Goal: Communication & Community: Ask a question

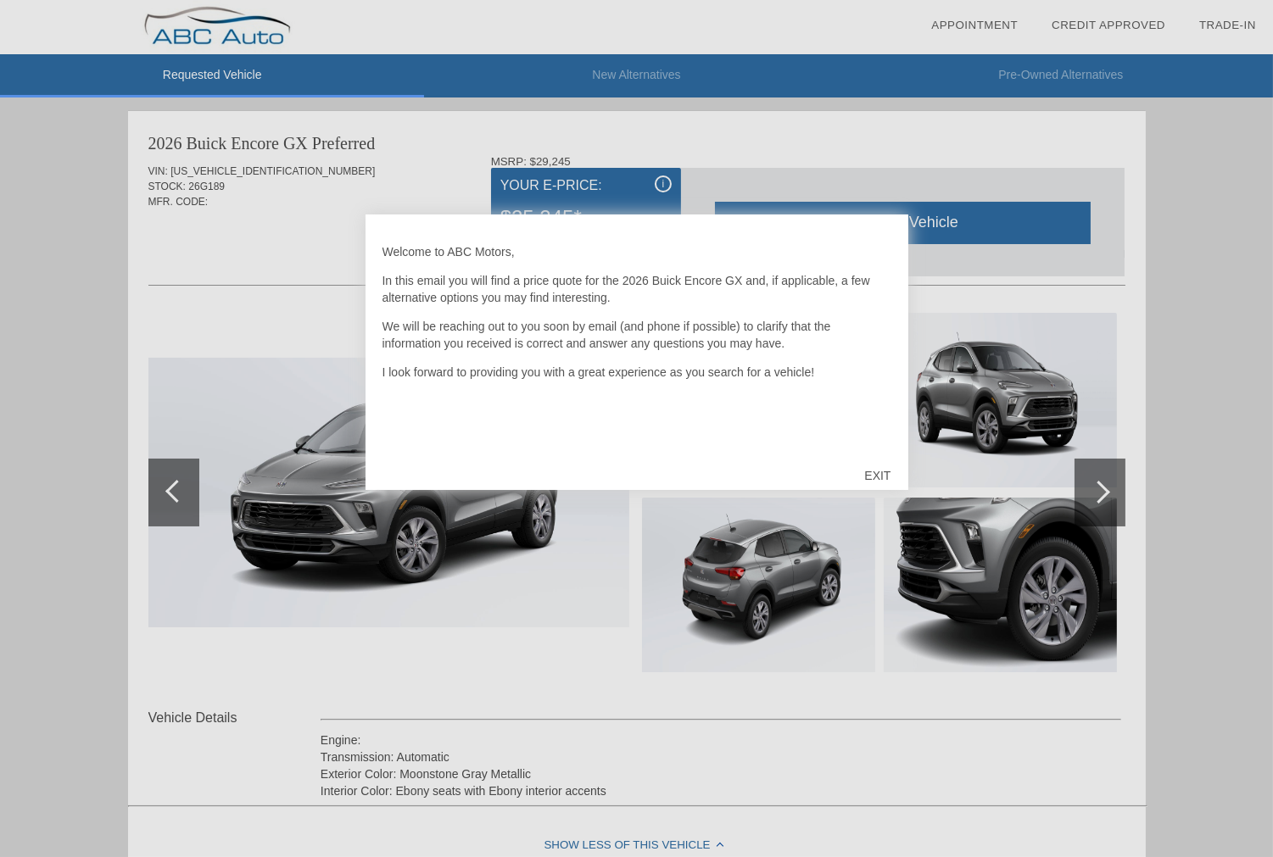
click at [882, 477] on div "EXIT" at bounding box center [877, 475] width 60 height 51
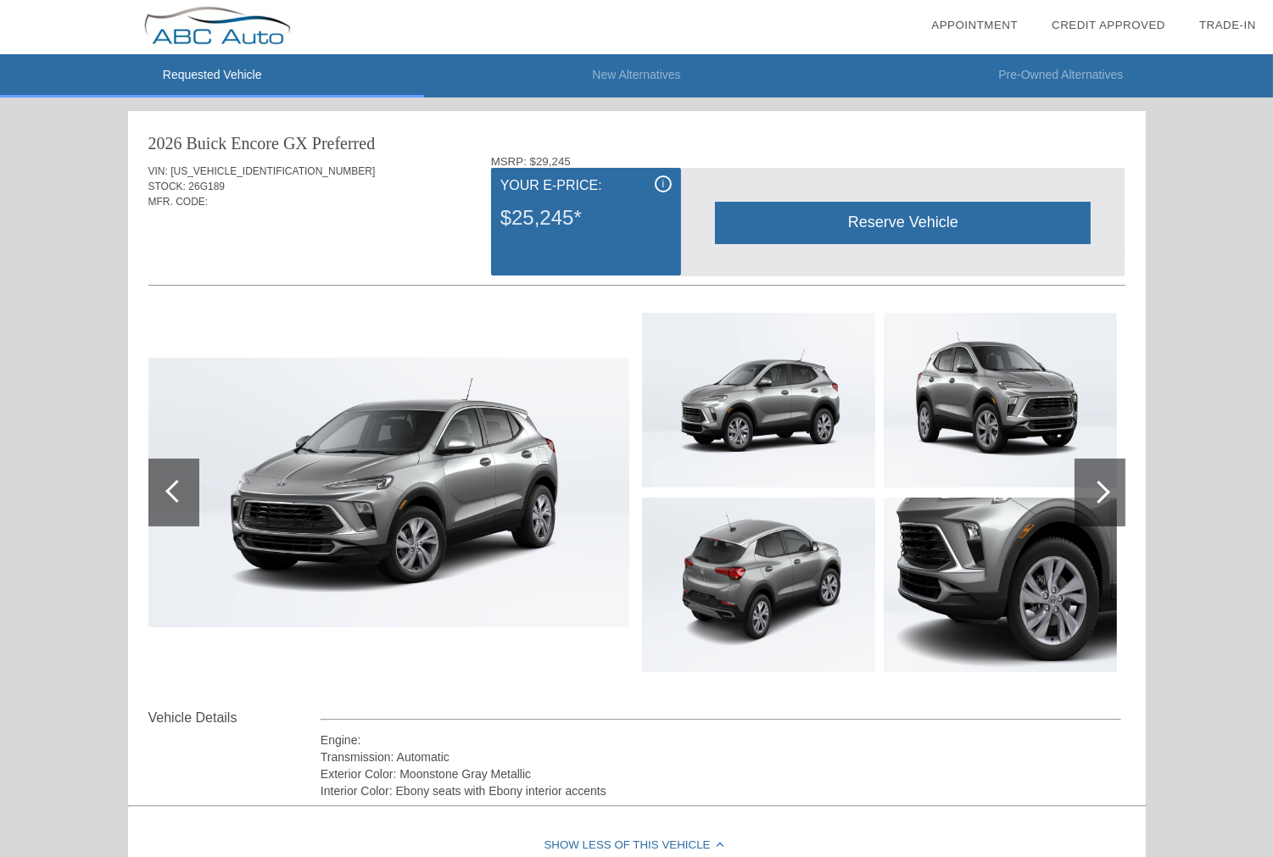
scroll to position [309, 0]
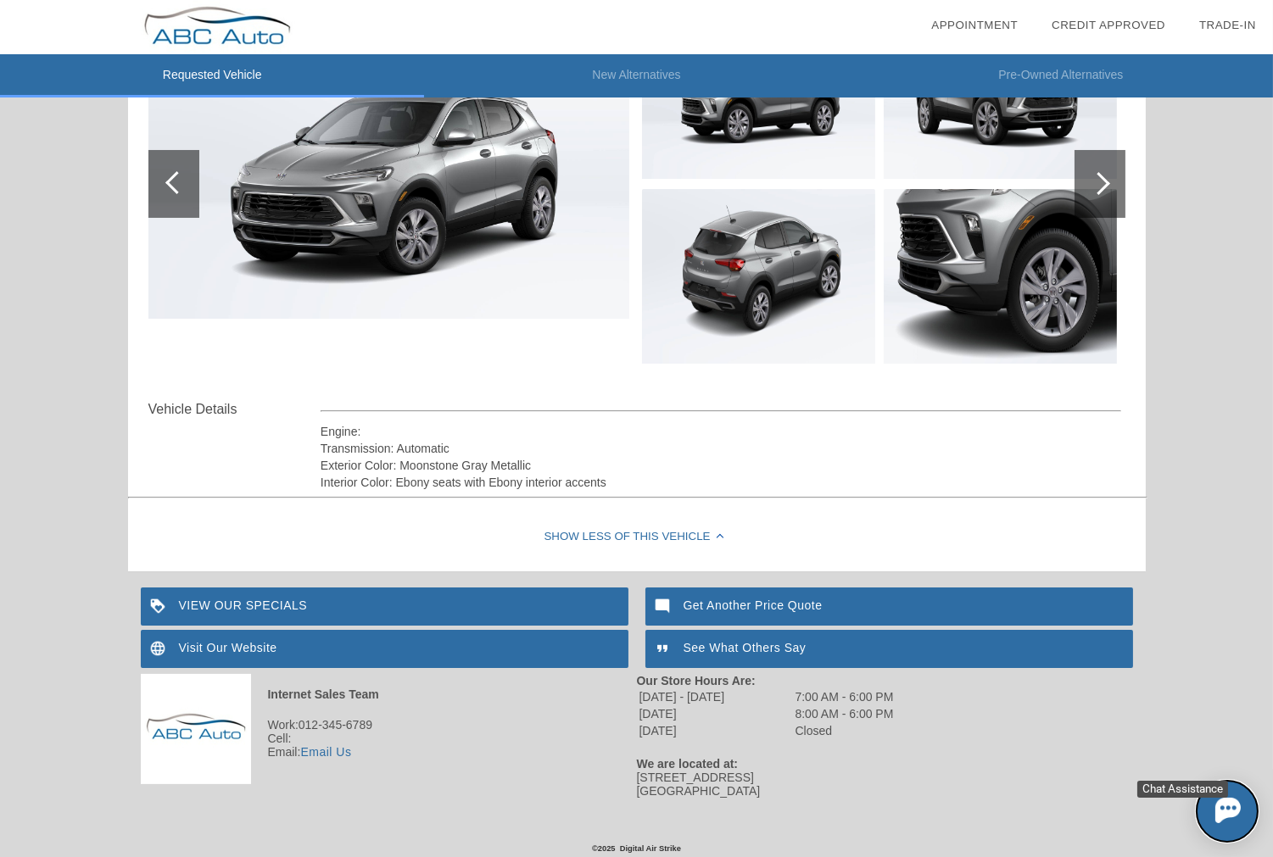
click at [1216, 797] on img at bounding box center [1226, 809] width 25 height 25
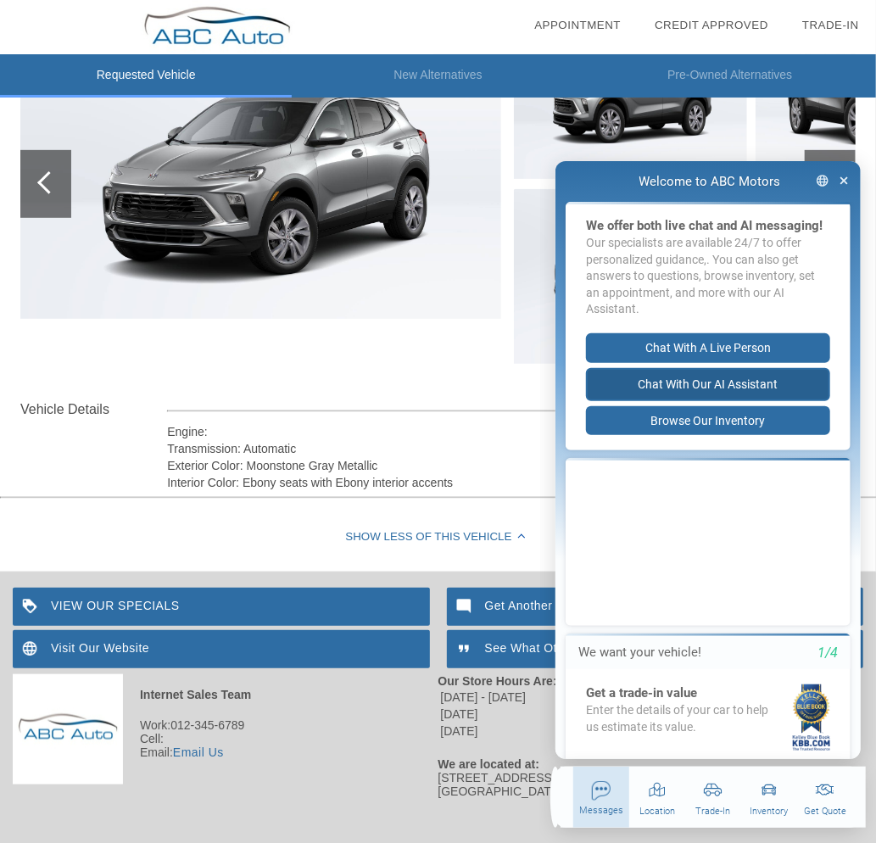
scroll to position [308, 0]
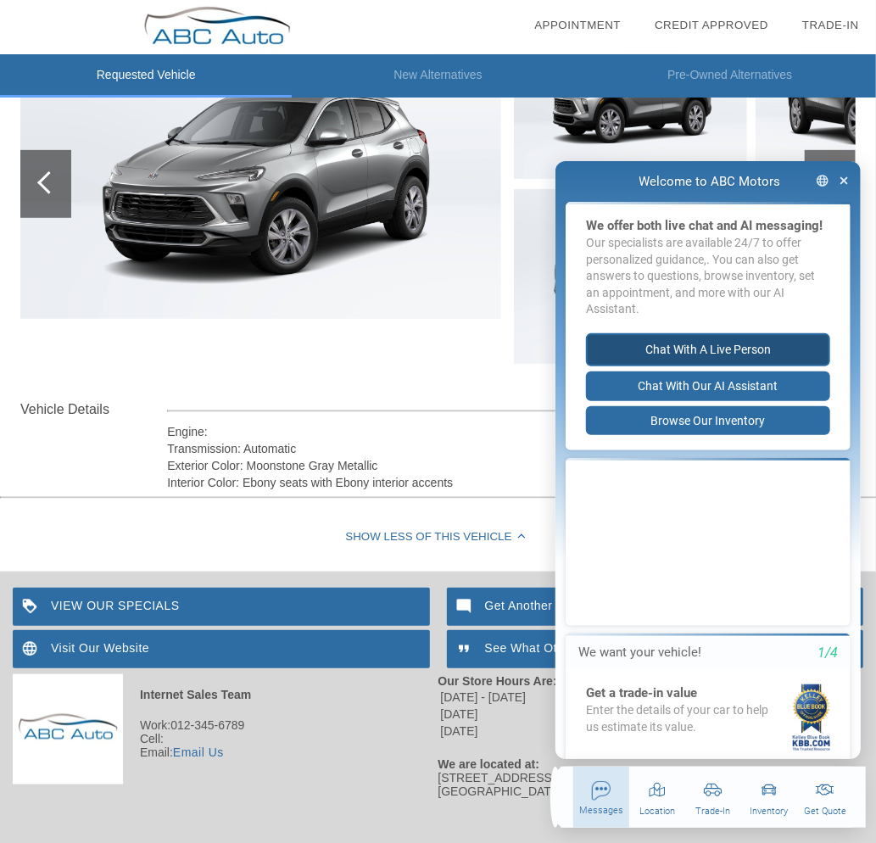
click at [734, 365] on button "Chat with a live person" at bounding box center [707, 348] width 244 height 33
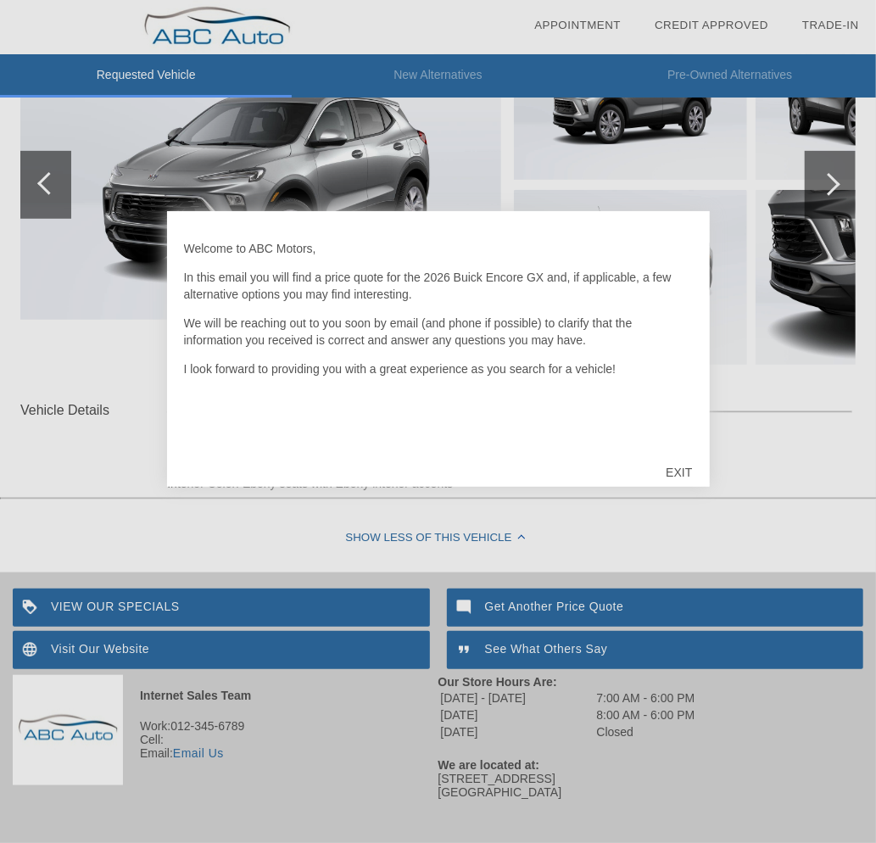
click at [676, 473] on div "EXIT" at bounding box center [679, 472] width 60 height 51
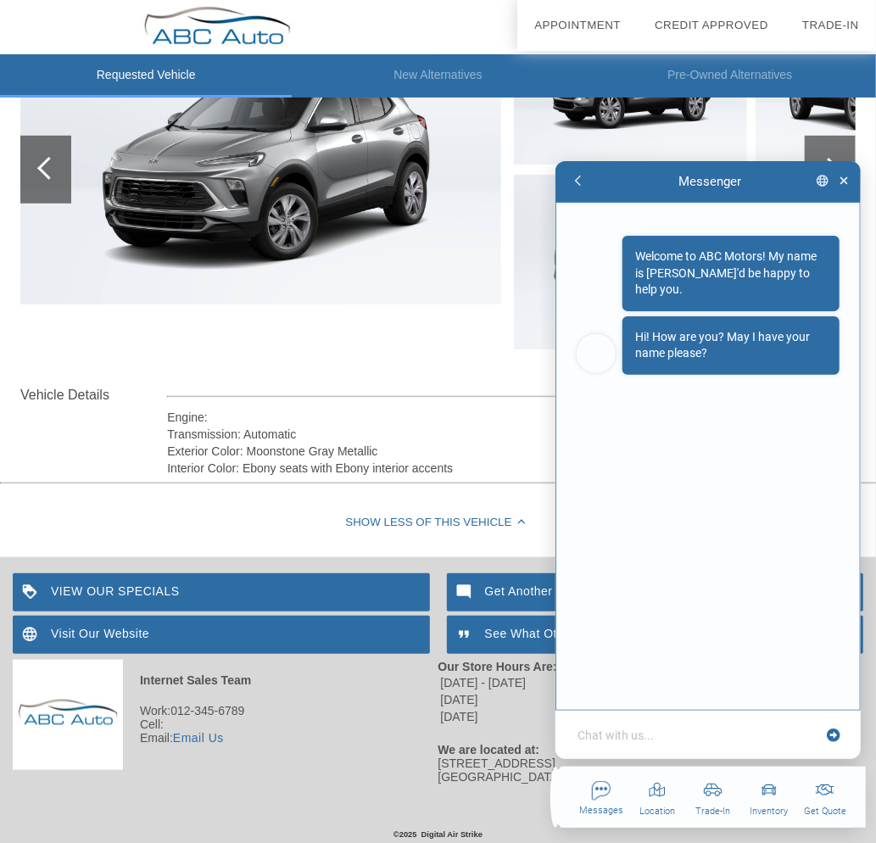
click at [599, 272] on div "Welcome to ABC Motors! My name is Roy, I'd be happy to help you. Hi! How are yo…" at bounding box center [707, 307] width 263 height 144
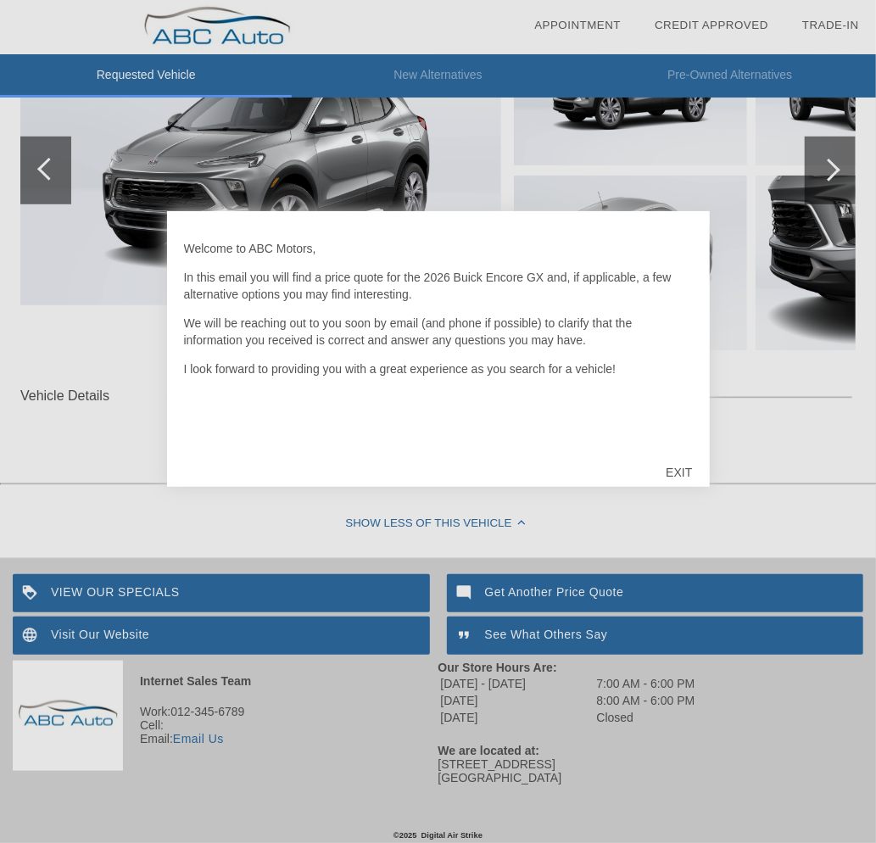
click at [667, 470] on div "EXIT" at bounding box center [679, 472] width 60 height 51
